Goal: Navigation & Orientation: Understand site structure

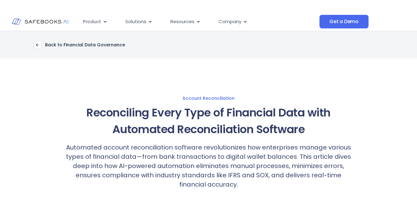
click at [350, 40] on div "Back to Financial Data Governance" at bounding box center [208, 44] width 417 height 27
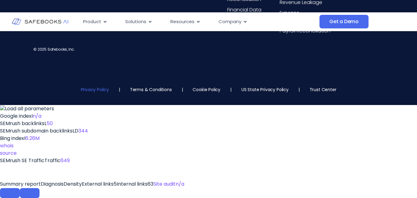
drag, startPoint x: 92, startPoint y: 178, endPoint x: 93, endPoint y: 181, distance: 3.6
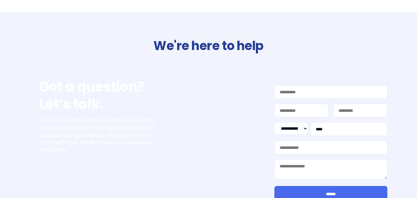
select select "**"
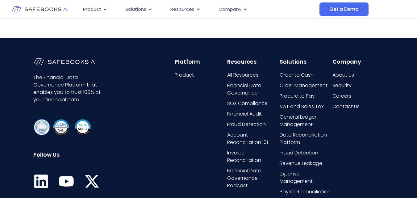
scroll to position [1133, 0]
